Goal: Transaction & Acquisition: Purchase product/service

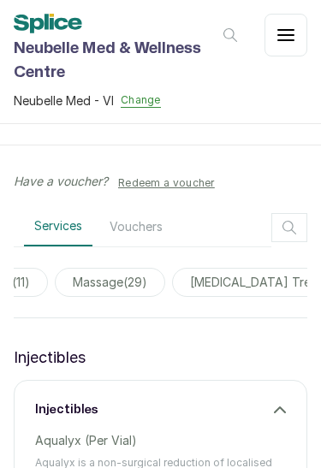
scroll to position [0, 2296]
click at [166, 280] on span "massage ( 29 )" at bounding box center [111, 282] width 110 height 29
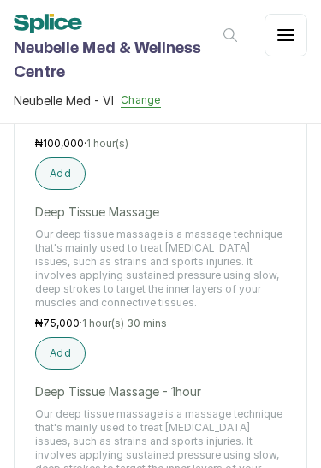
scroll to position [1243, 0]
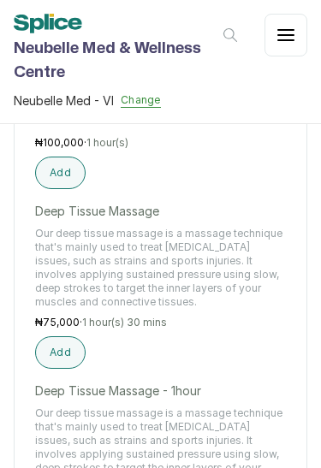
click at [195, 335] on div "Deep Tissue Massage Our deep tissue massage is a massage technique that's mainl…" at bounding box center [160, 286] width 251 height 166
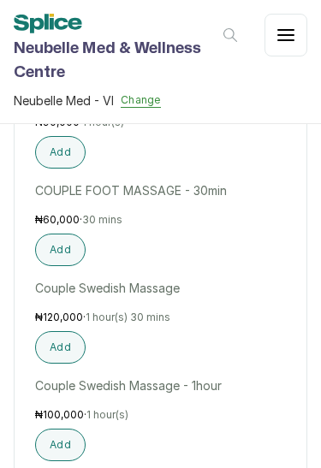
scroll to position [969, 0]
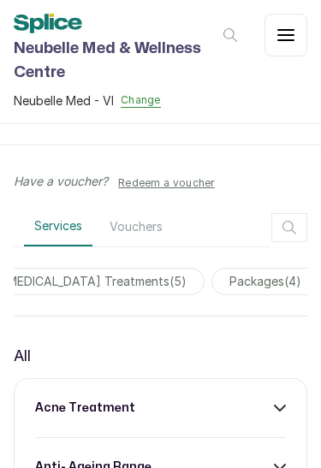
scroll to position [0, 2519]
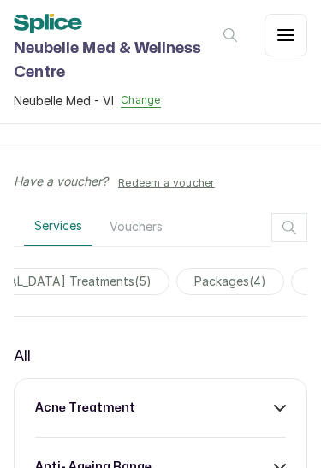
click at [256, 282] on span "packages ( 4 )" at bounding box center [230, 281] width 108 height 27
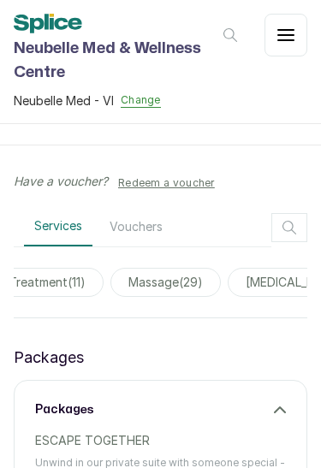
scroll to position [0, 2239]
click at [221, 274] on span "massage ( 29 )" at bounding box center [169, 282] width 110 height 29
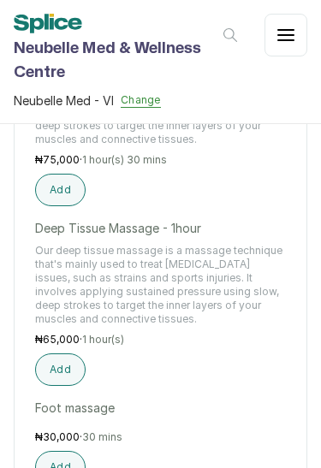
scroll to position [1405, 0]
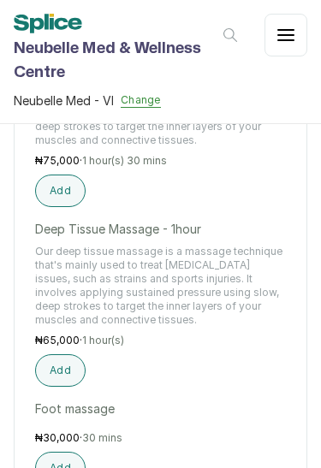
click at [63, 365] on button "Add" at bounding box center [60, 370] width 50 height 32
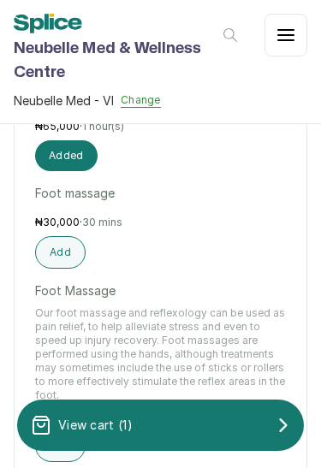
click at [129, 437] on div "View cart ( 1 )" at bounding box center [160, 425] width 286 height 34
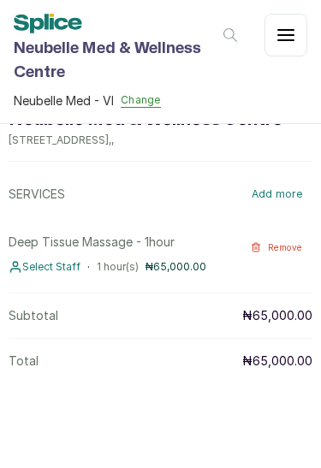
scroll to position [133, 0]
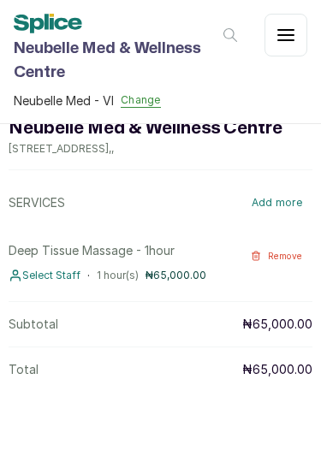
click at [280, 36] on icon "button" at bounding box center [285, 35] width 15 height 10
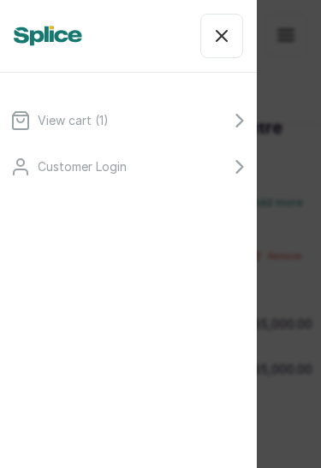
click at [285, 173] on div "View cart ( 1 ) Customer Login" at bounding box center [160, 234] width 321 height 468
click at [320, 358] on div "View cart ( 1 ) Customer Login" at bounding box center [160, 234] width 321 height 468
